Goal: Find specific page/section: Find specific page/section

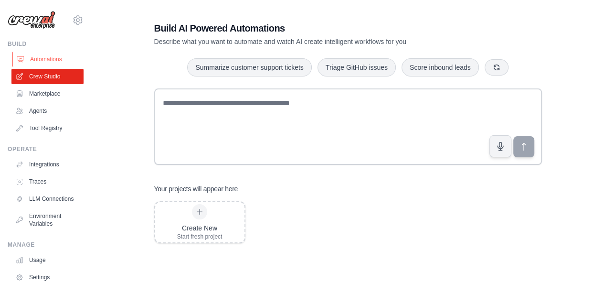
click at [44, 58] on link "Automations" at bounding box center [48, 59] width 72 height 15
